Goal: Task Accomplishment & Management: Complete application form

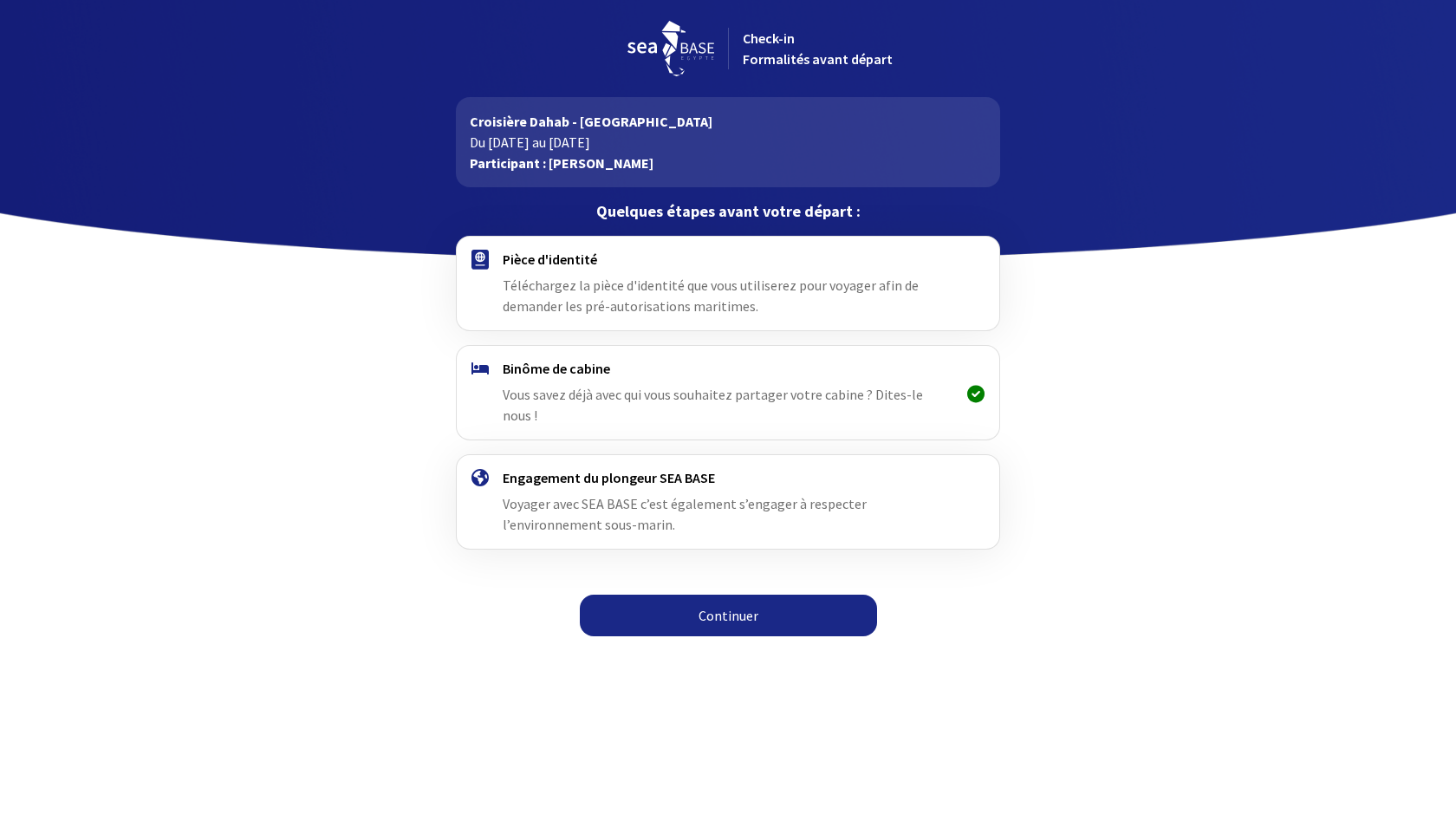
click at [723, 595] on link "Continuer" at bounding box center [728, 616] width 297 height 41
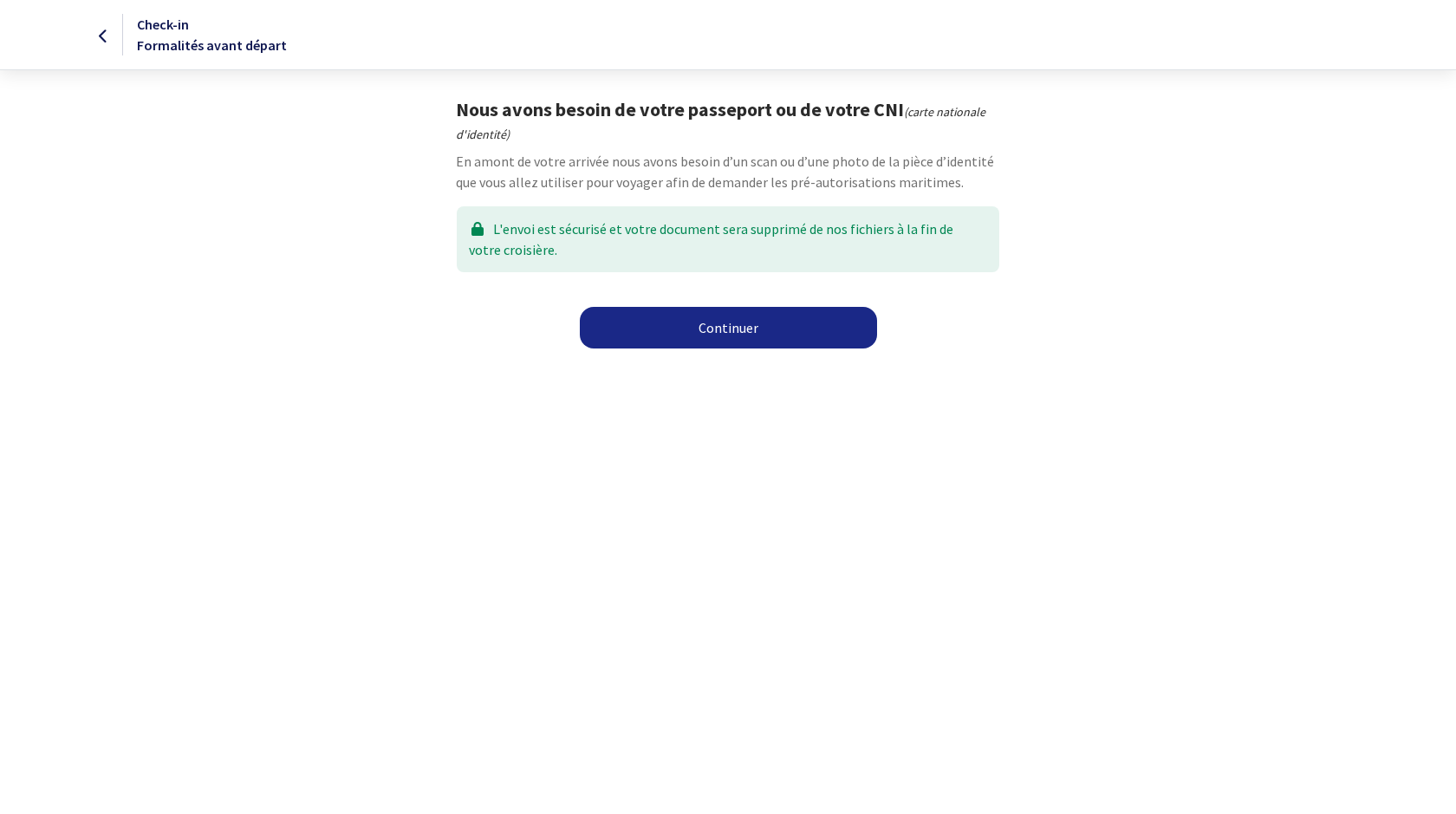
click at [721, 329] on link "Continuer" at bounding box center [728, 328] width 297 height 41
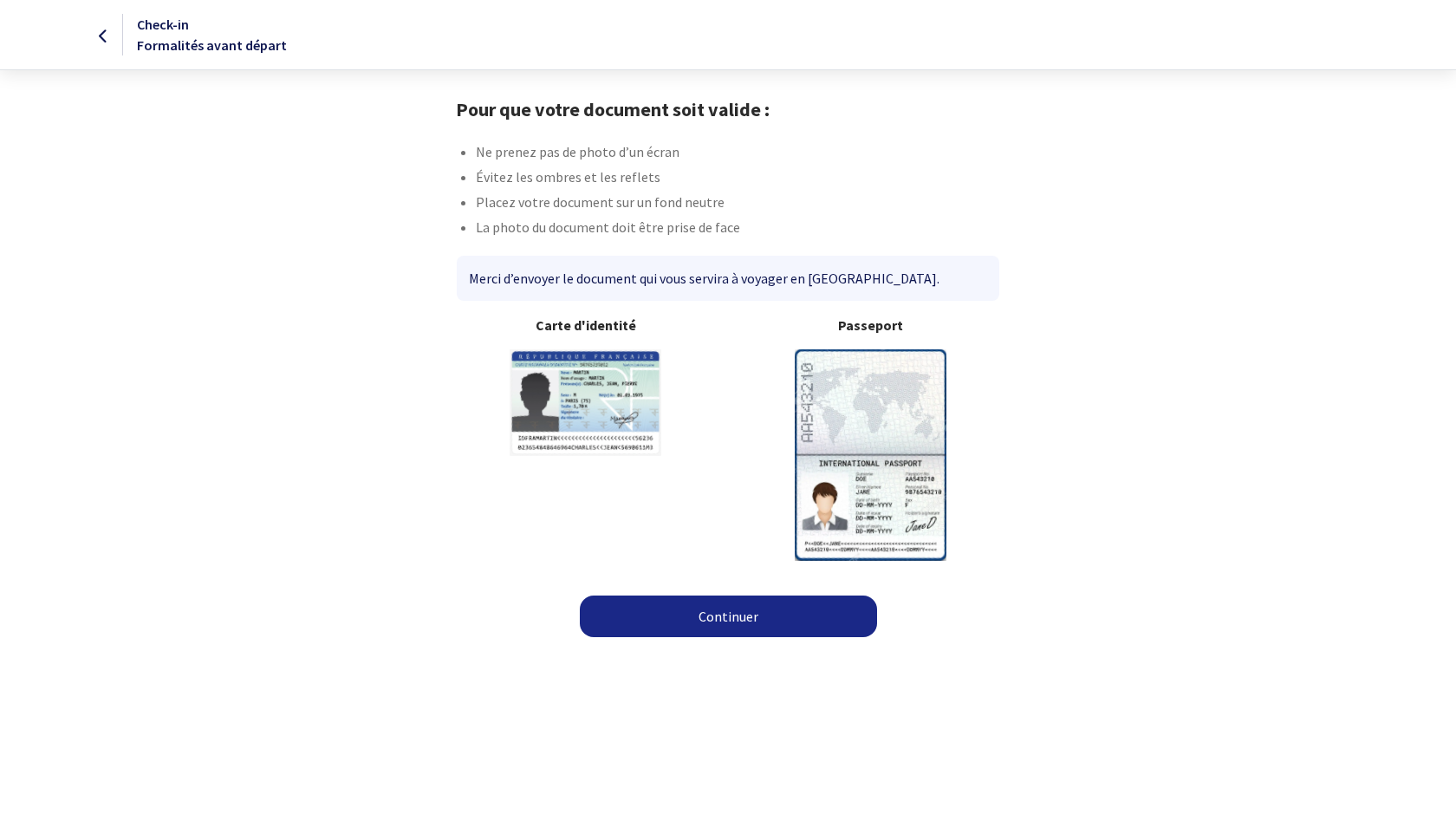
click at [761, 616] on link "Continuer" at bounding box center [728, 617] width 297 height 41
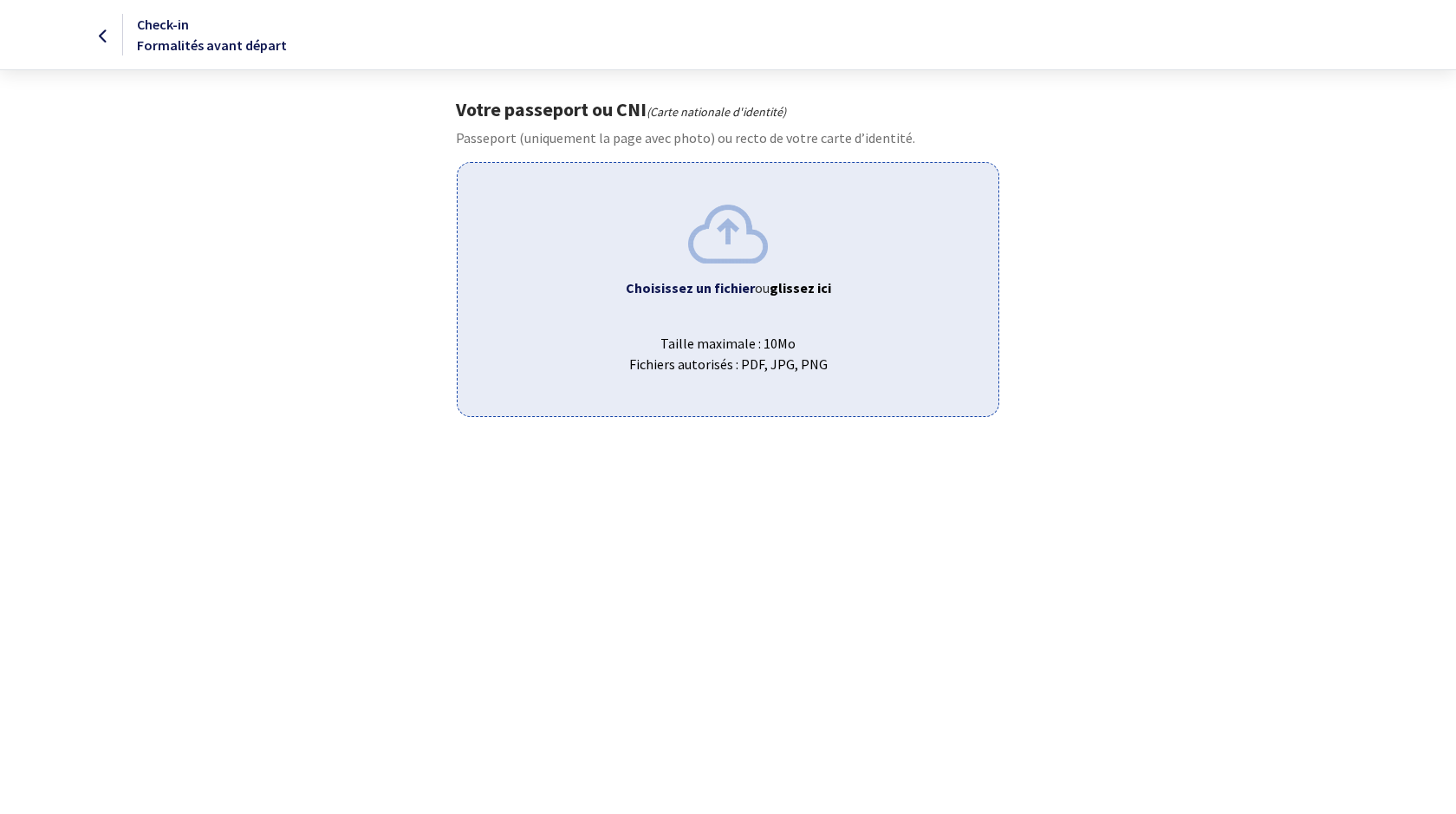
click at [721, 246] on img at bounding box center [728, 233] width 80 height 58
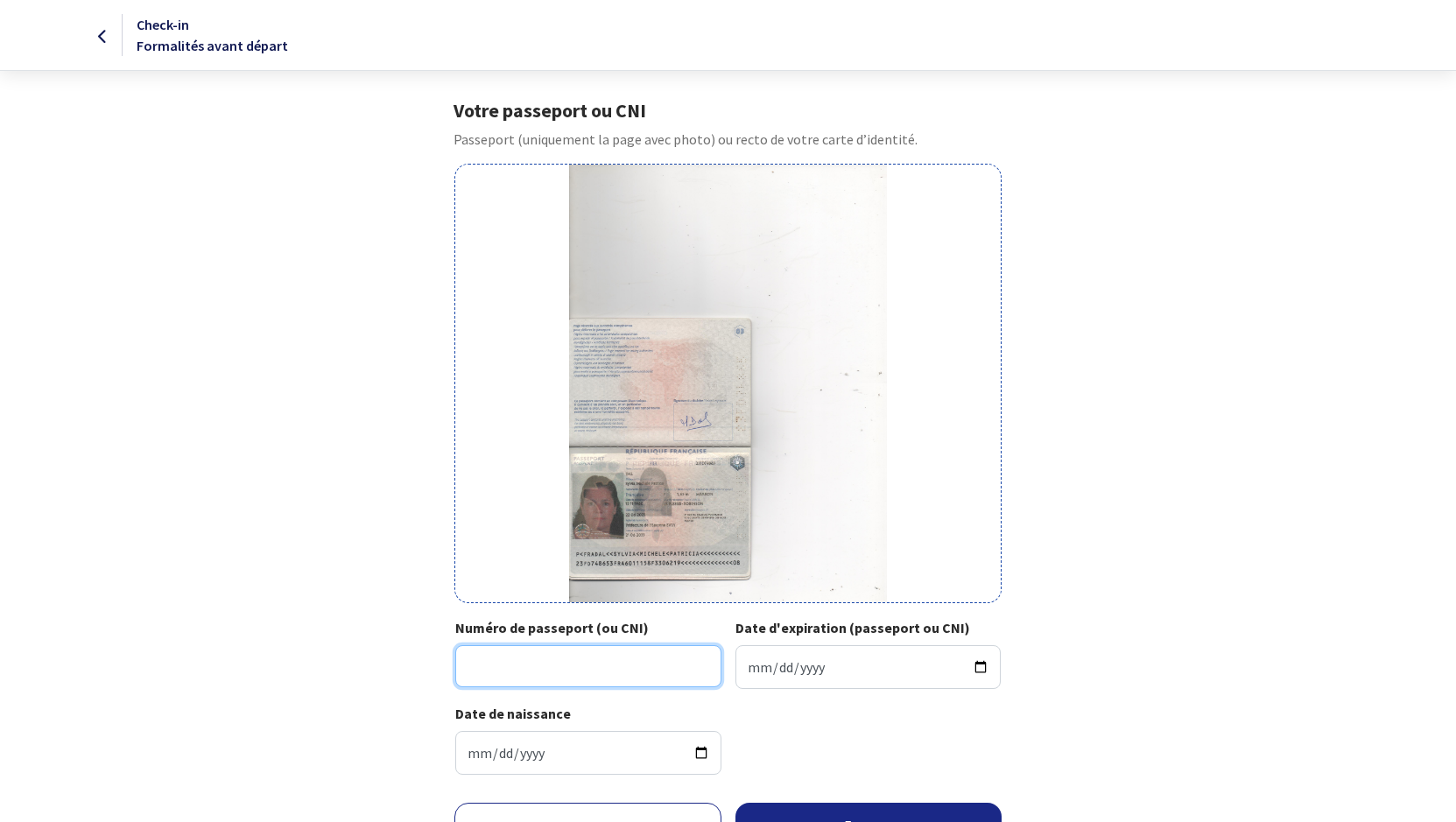
click at [475, 673] on input "Numéro de passeport (ou CNI)" at bounding box center [588, 666] width 266 height 42
type input "23FD74865 X"
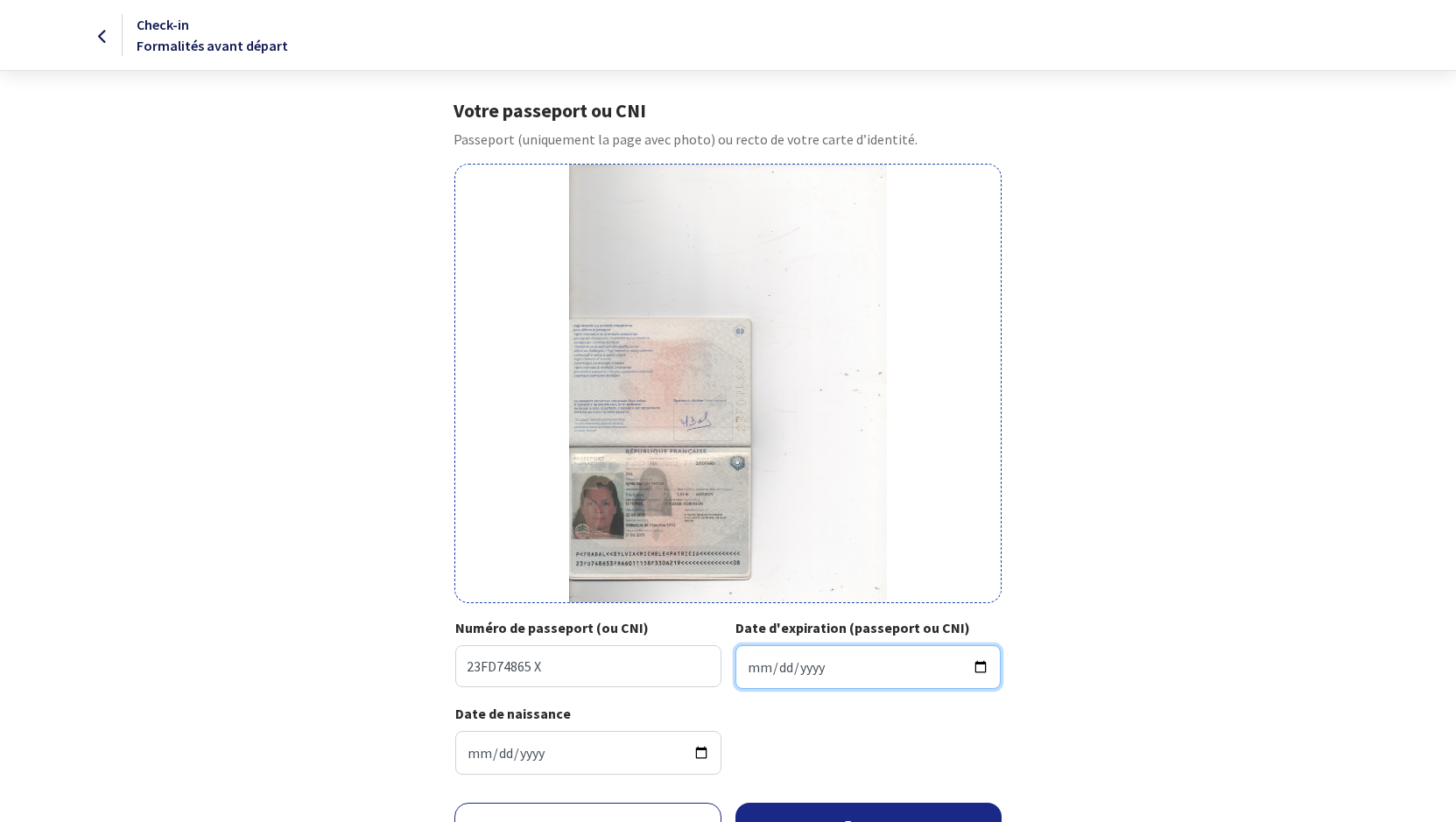
click at [800, 682] on input "Date d'expiration (passeport ou CNI)" at bounding box center [869, 667] width 266 height 44
type input "2033-06-21"
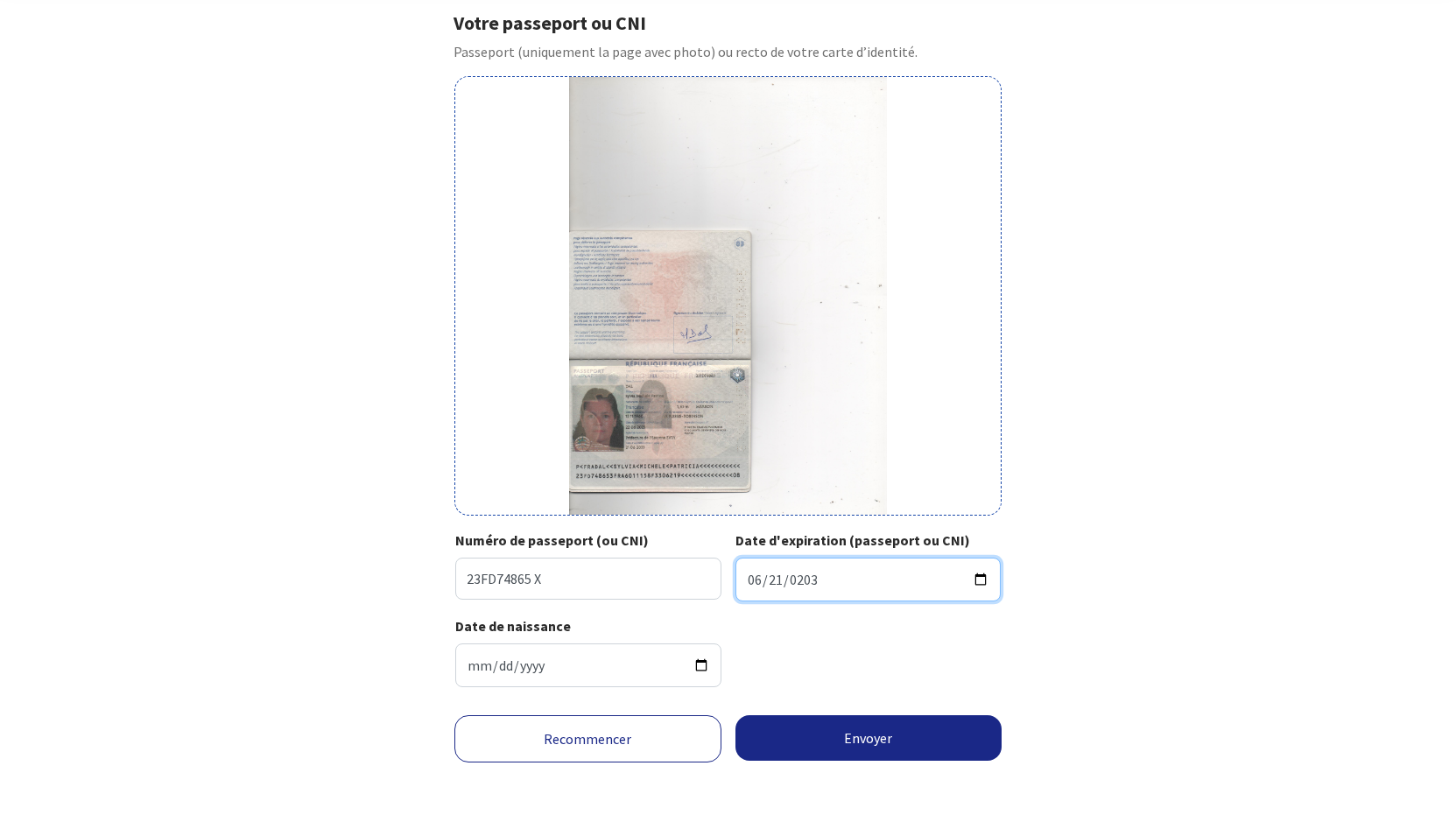
scroll to position [91, 0]
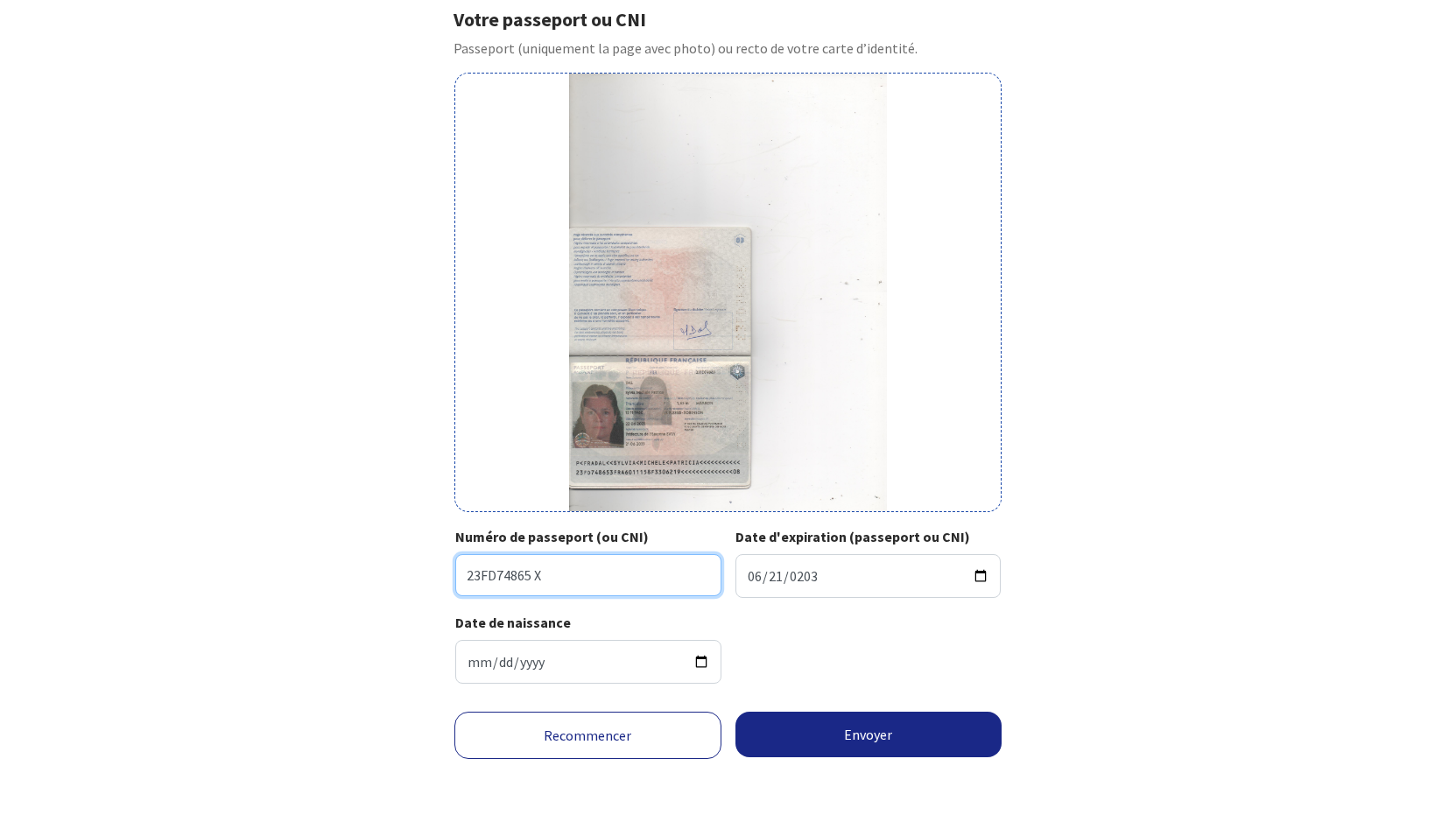
click at [564, 577] on input "23FD74865 X" at bounding box center [588, 575] width 266 height 42
type input "23FD74865"
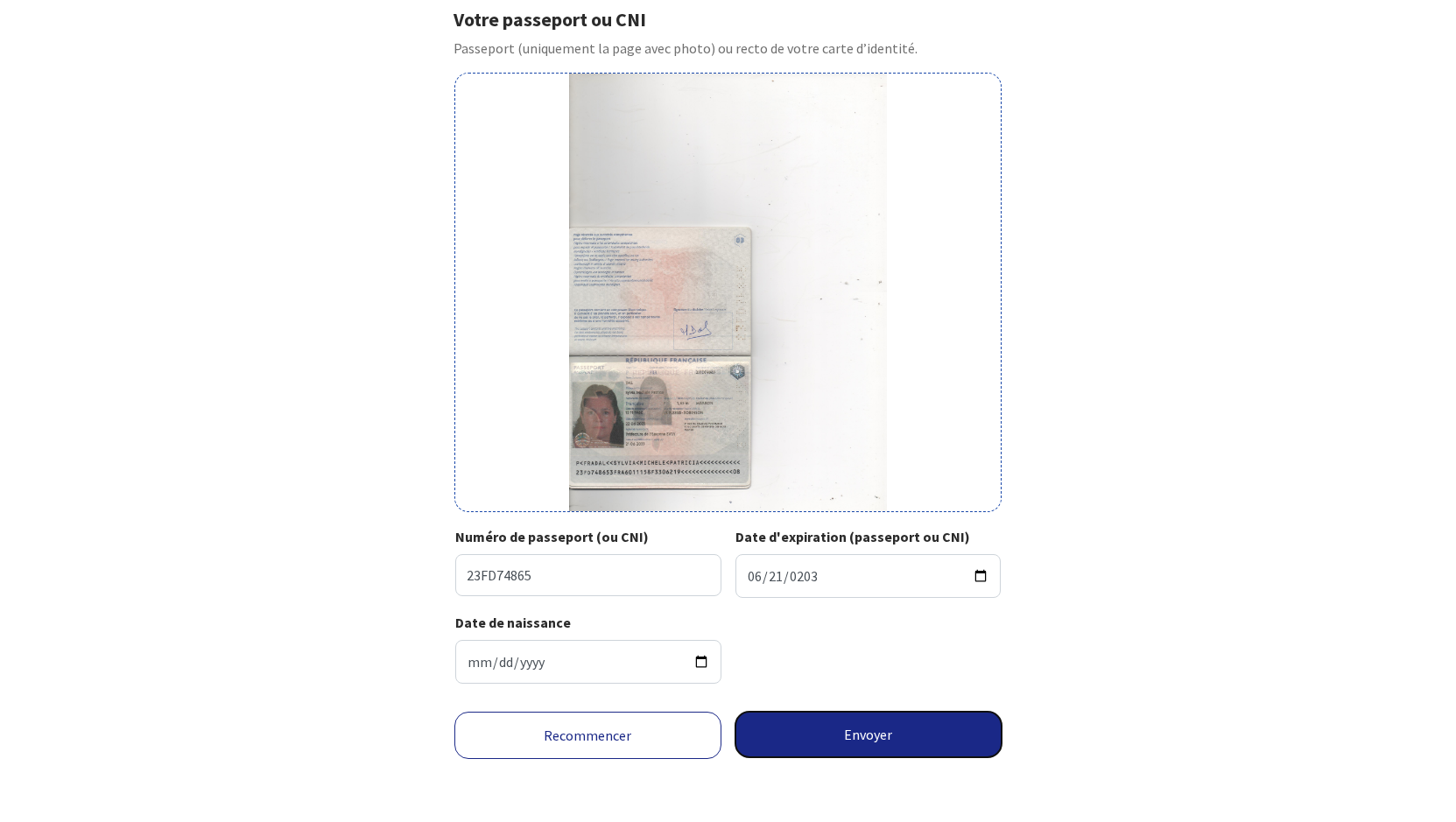
click at [864, 734] on button "Envoyer" at bounding box center [869, 735] width 267 height 45
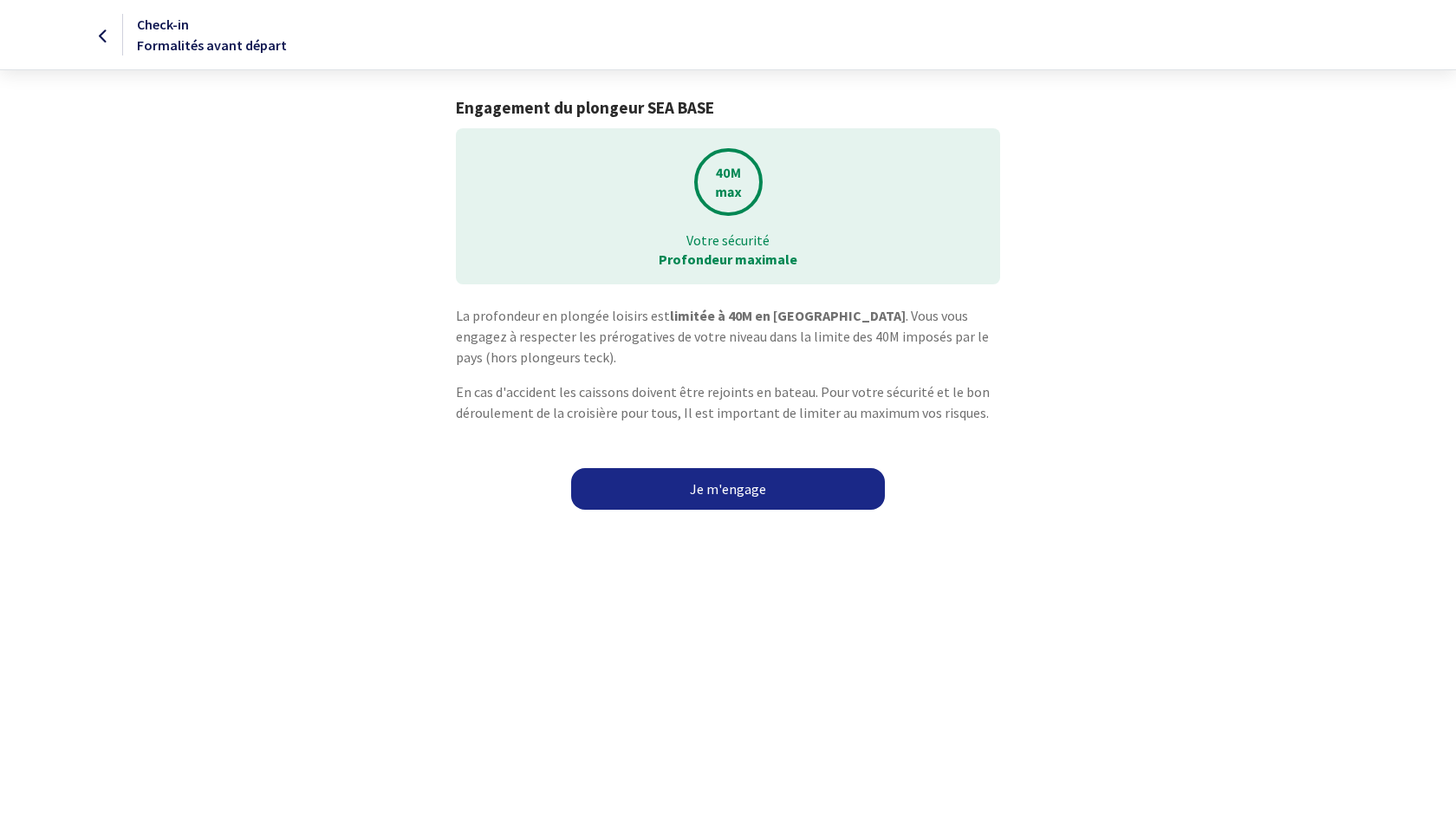
click at [713, 496] on link "Je m'engage" at bounding box center [728, 489] width 314 height 41
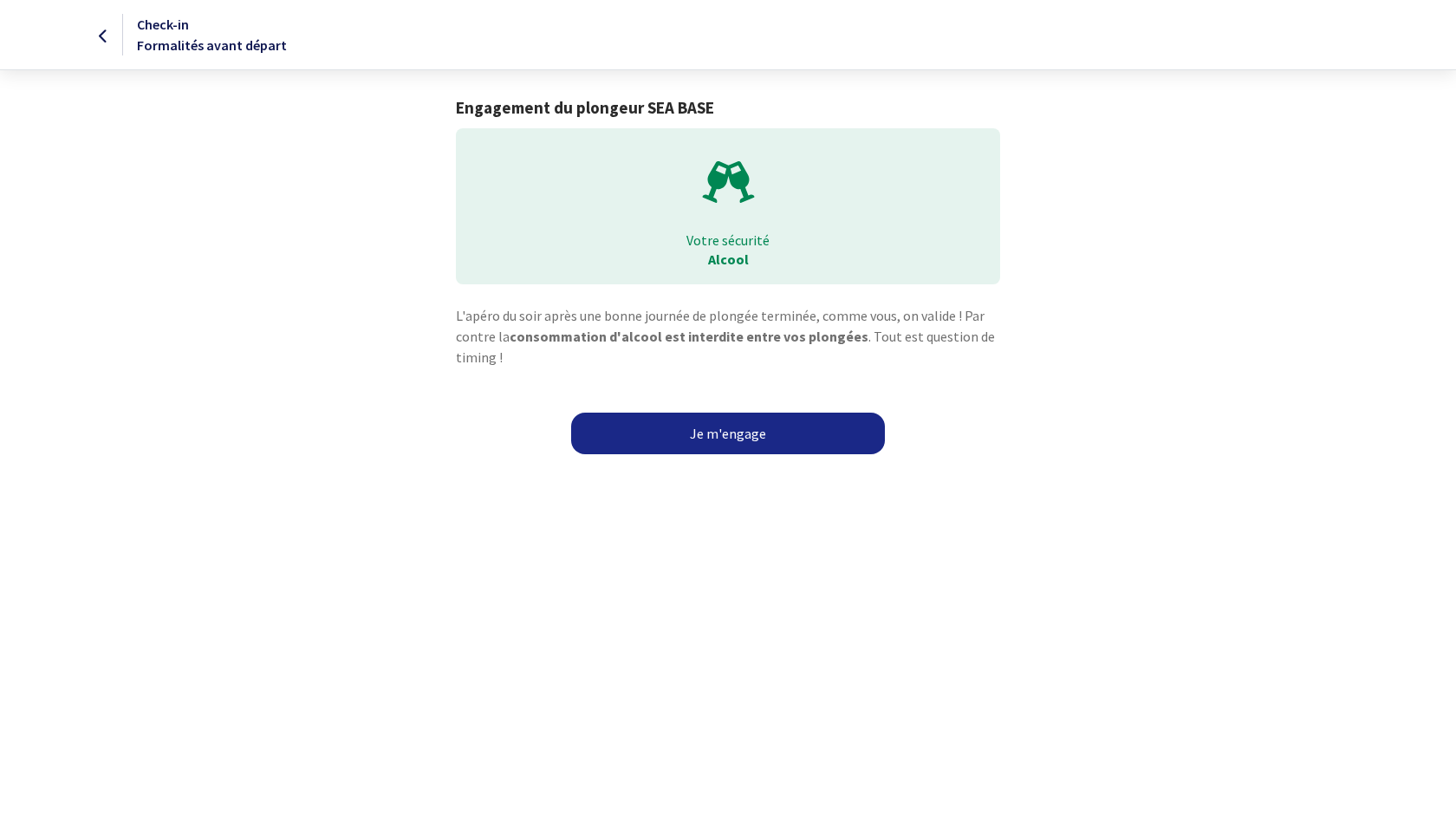
click at [731, 436] on link "Je m'engage" at bounding box center [728, 433] width 314 height 41
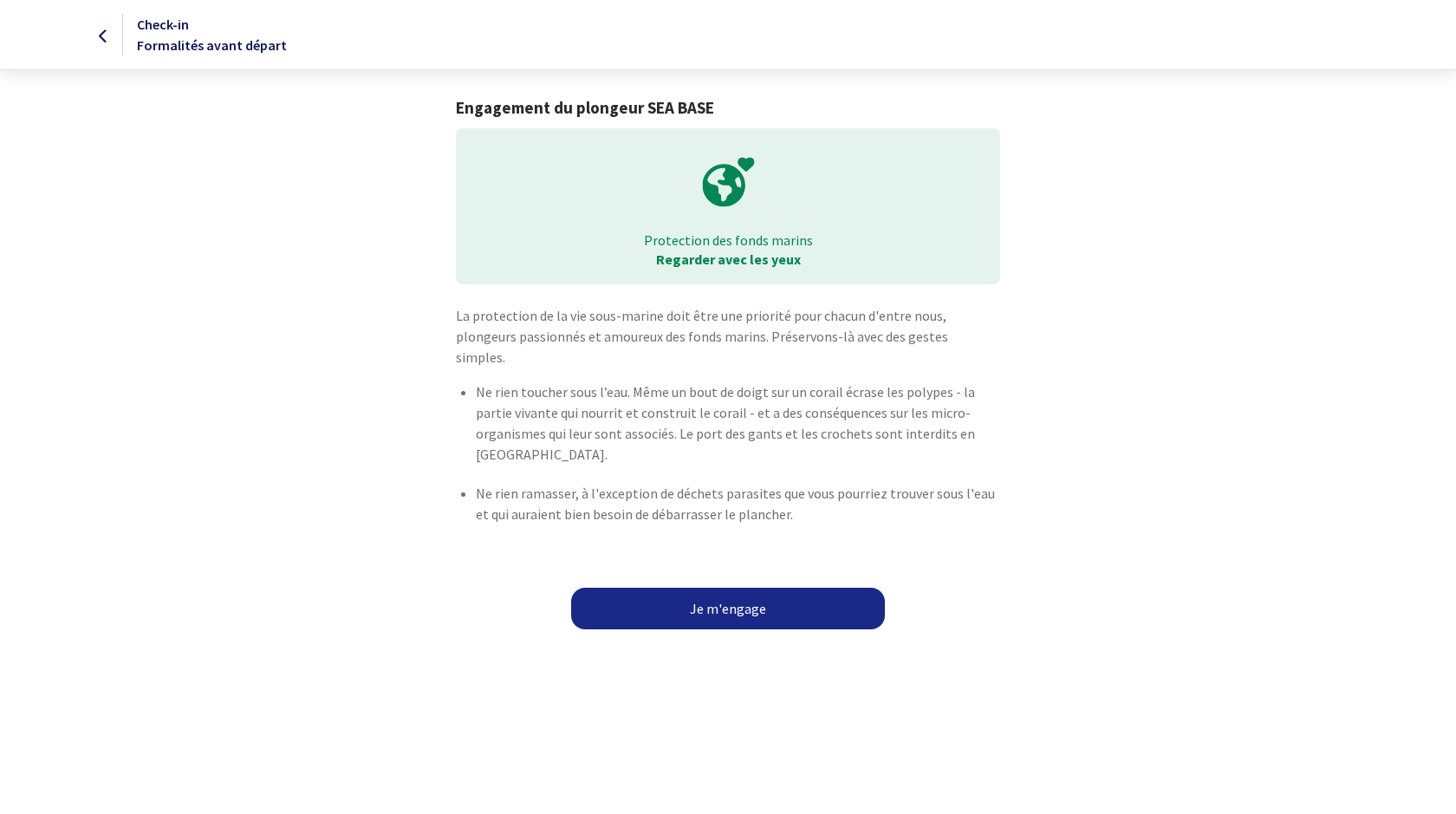
click at [729, 588] on link "Je m'engage" at bounding box center [728, 608] width 314 height 41
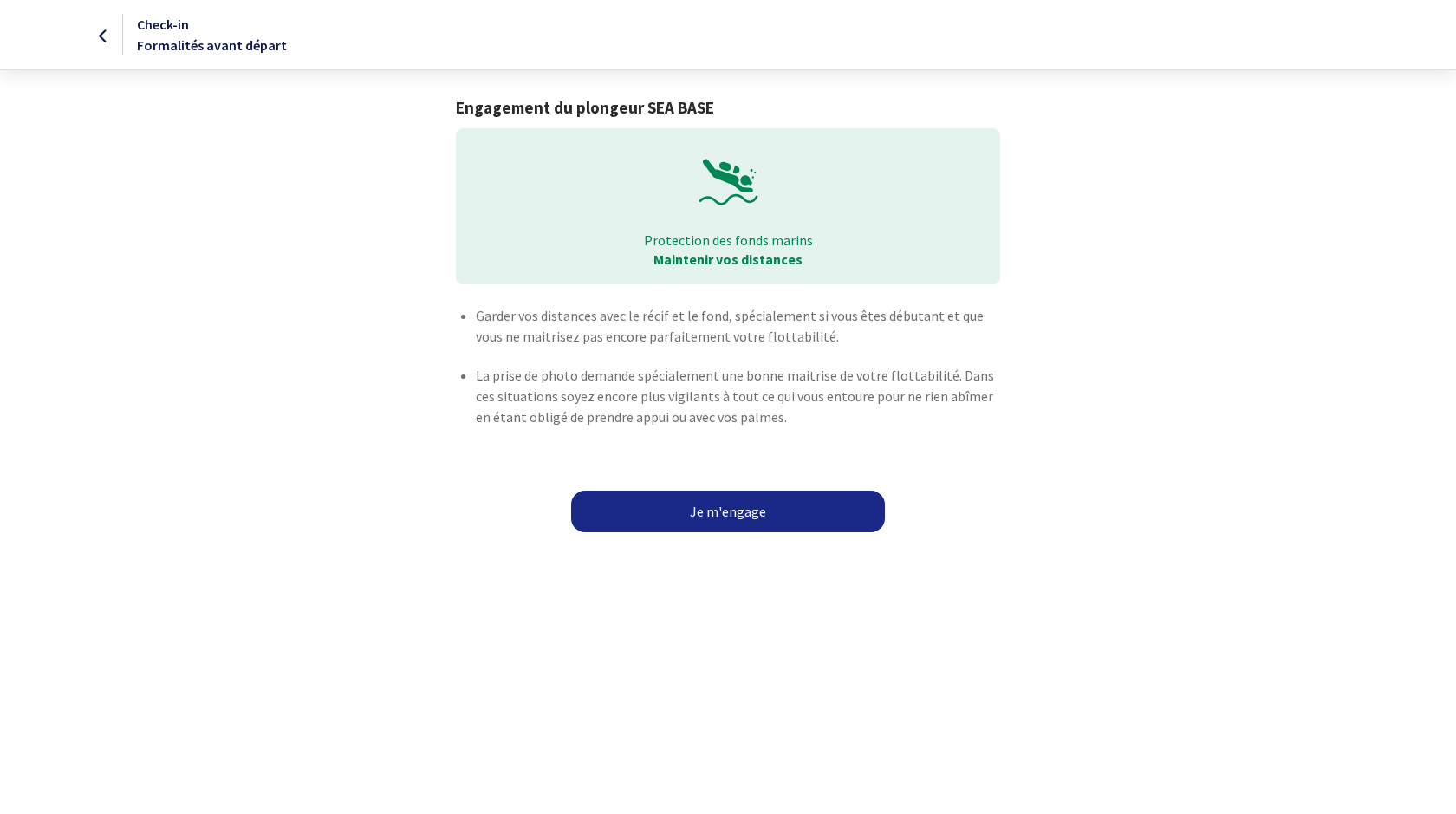
click at [721, 515] on link "Je m'engage" at bounding box center [728, 512] width 314 height 41
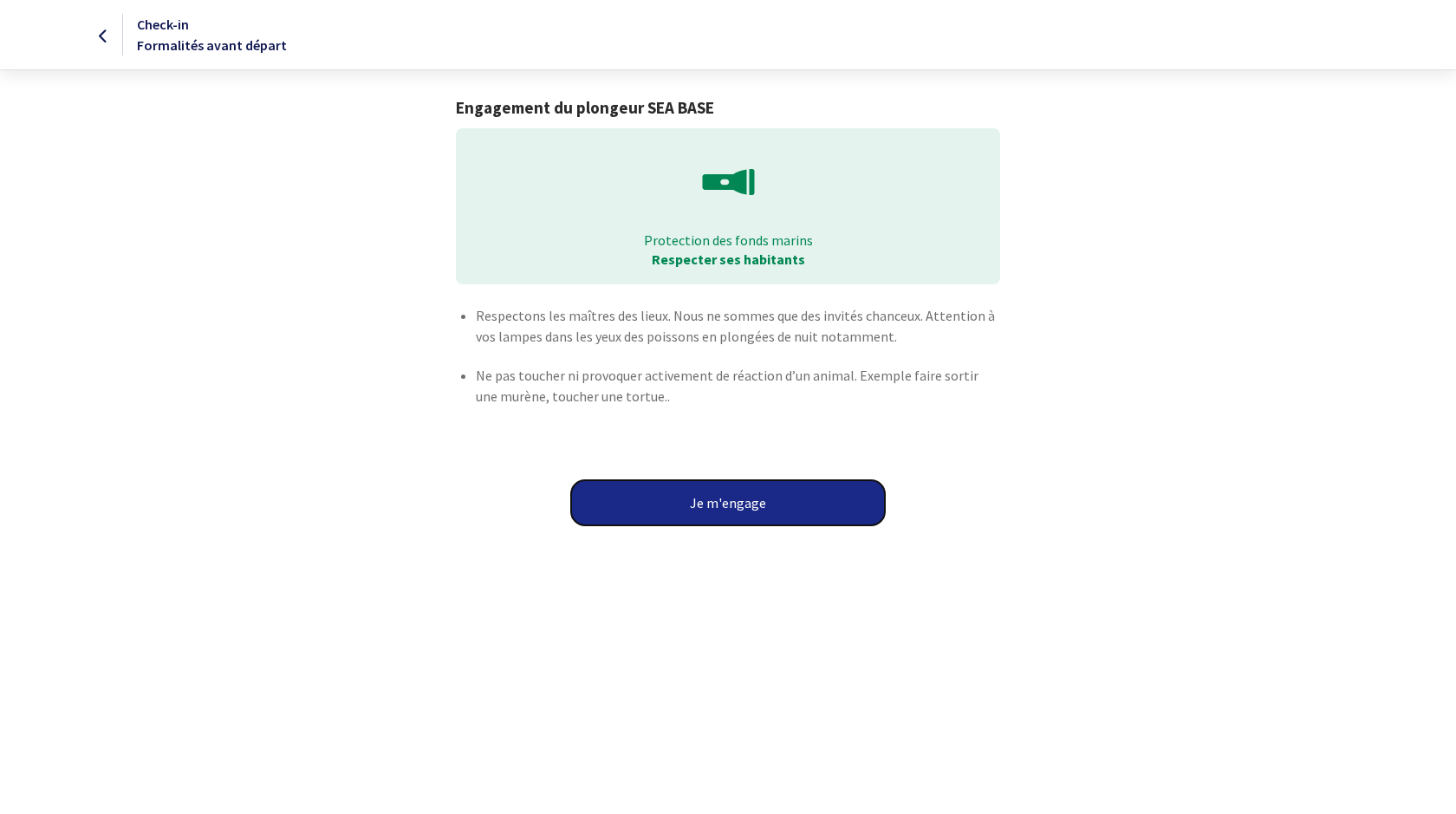
click at [727, 508] on button "Je m'engage" at bounding box center [728, 503] width 314 height 45
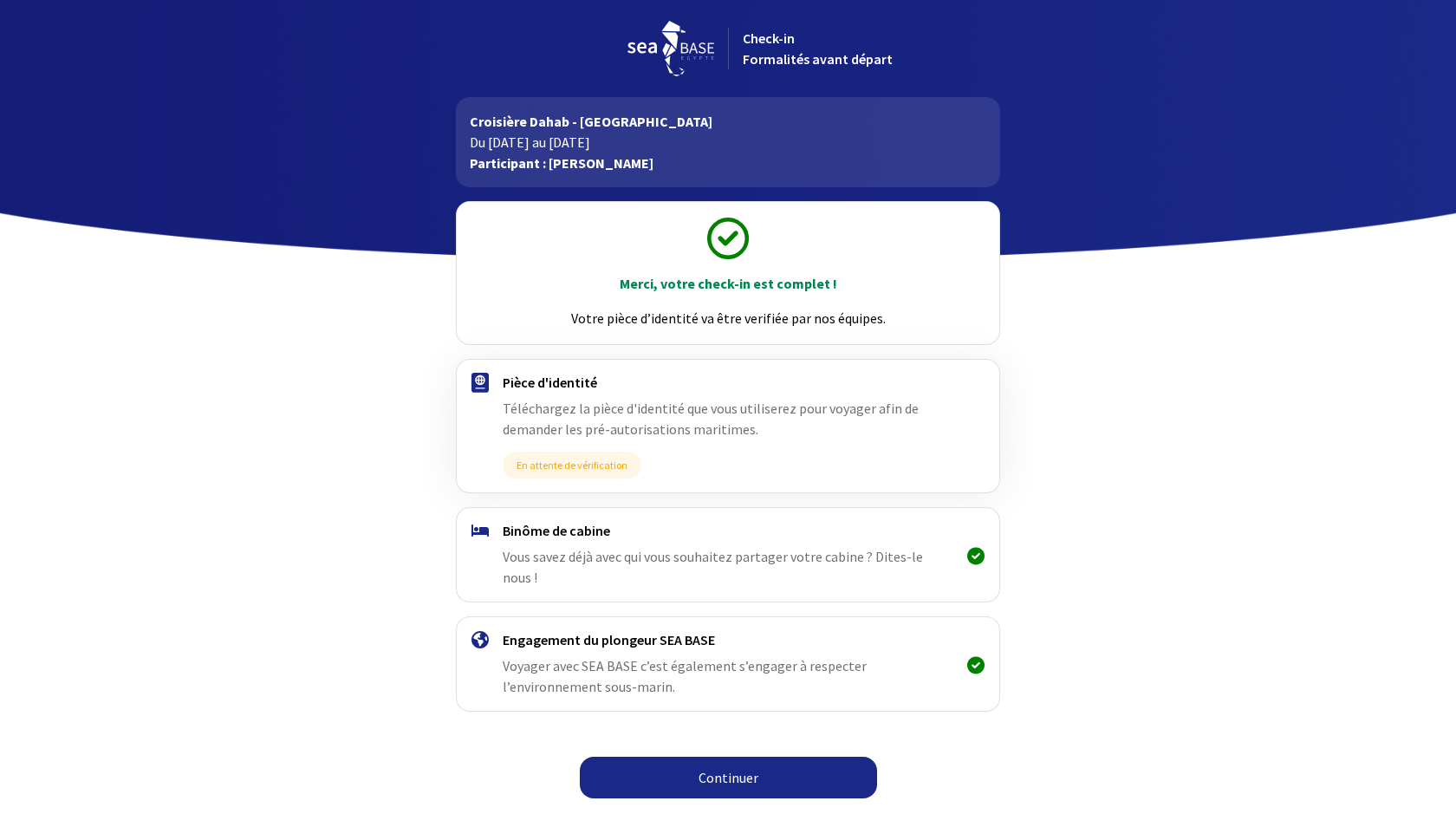
click at [972, 556] on icon at bounding box center [975, 556] width 17 height 1
click at [527, 530] on h4 "Binôme de cabine" at bounding box center [727, 530] width 449 height 17
click at [728, 758] on link "Continuer" at bounding box center [728, 778] width 297 height 41
click at [721, 765] on link "Continuer" at bounding box center [728, 778] width 297 height 41
click at [721, 759] on link "Continuer" at bounding box center [728, 778] width 297 height 41
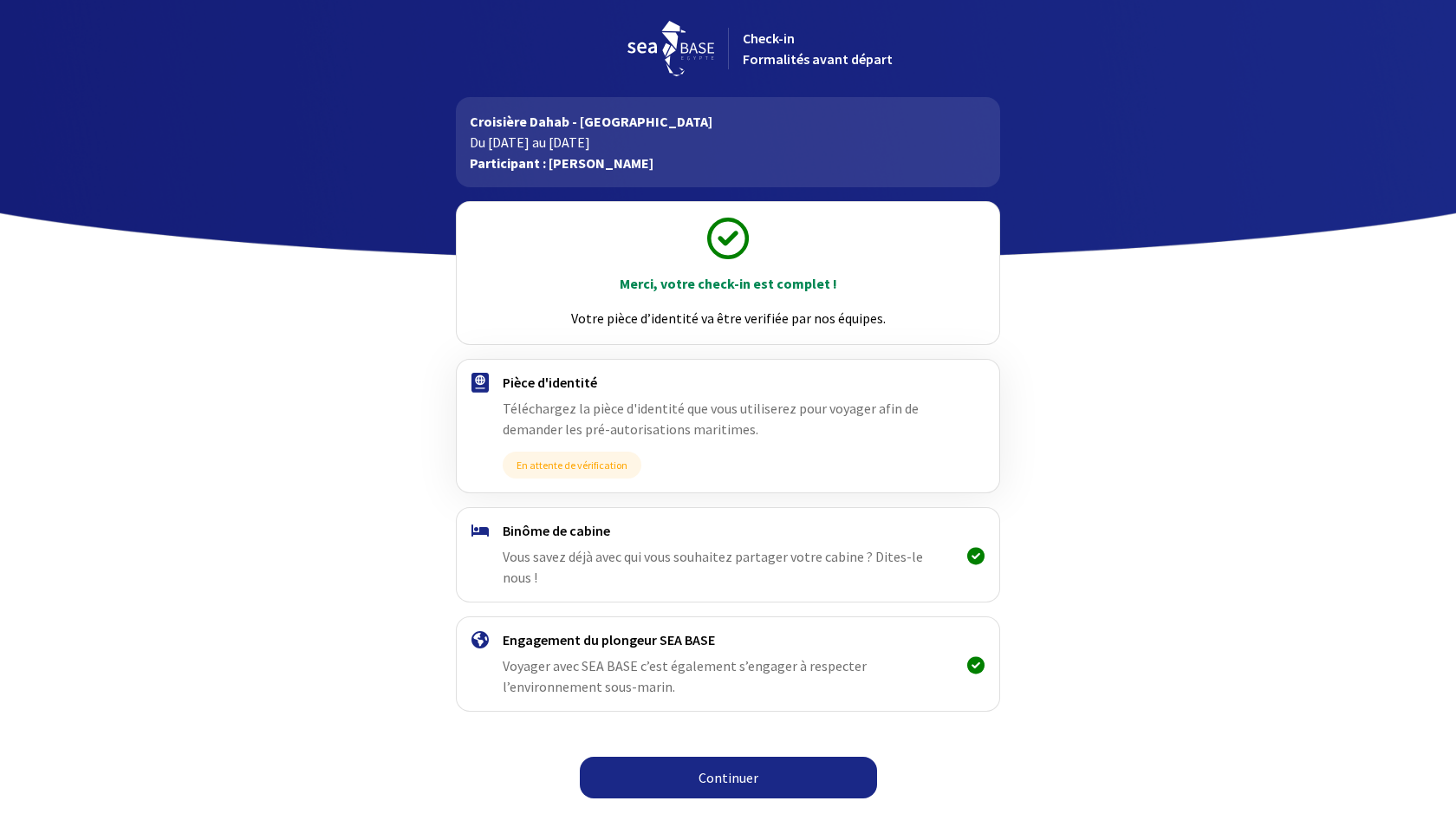
click at [720, 766] on link "Continuer" at bounding box center [728, 778] width 297 height 41
